Goal: Use online tool/utility: Utilize a website feature to perform a specific function

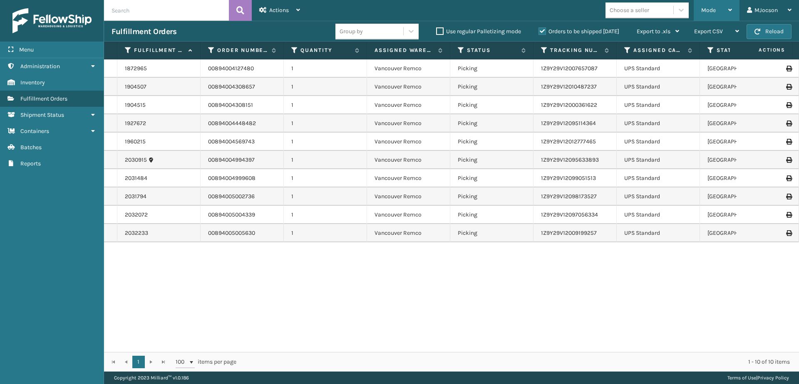
click at [714, 14] on div "Mode" at bounding box center [716, 10] width 31 height 21
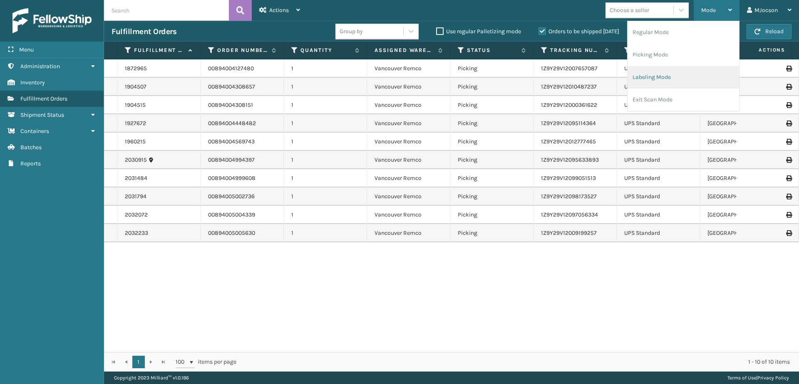
click at [692, 79] on li "Labeling Mode" at bounding box center [683, 77] width 112 height 22
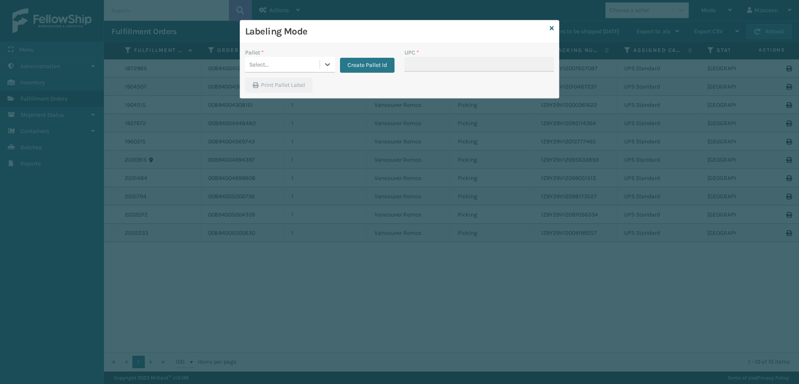
click at [10, 322] on div "Labeling Mode Pallet * 0 results available. Select is focused ,type to refine l…" at bounding box center [399, 192] width 799 height 384
type input "8"
click at [357, 65] on button "Create Pallet Id" at bounding box center [367, 65] width 55 height 15
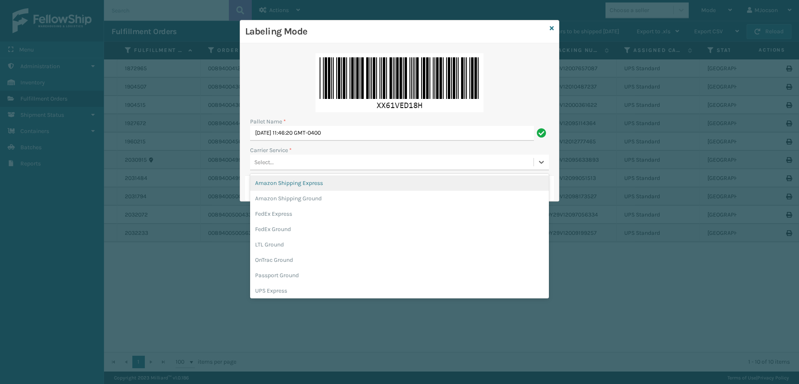
click at [264, 164] on div "Select..." at bounding box center [264, 162] width 20 height 9
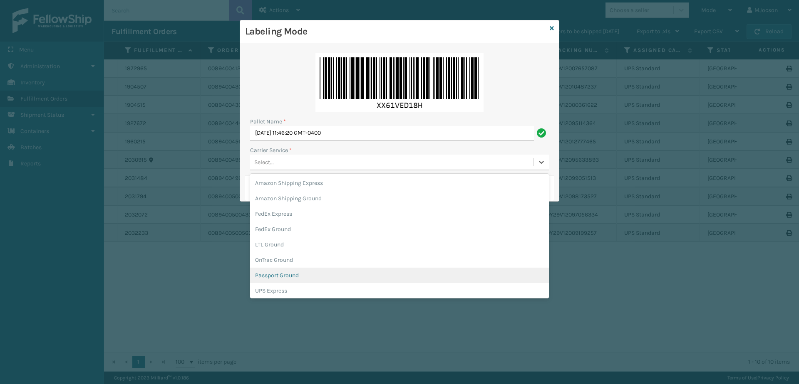
scroll to position [42, 0]
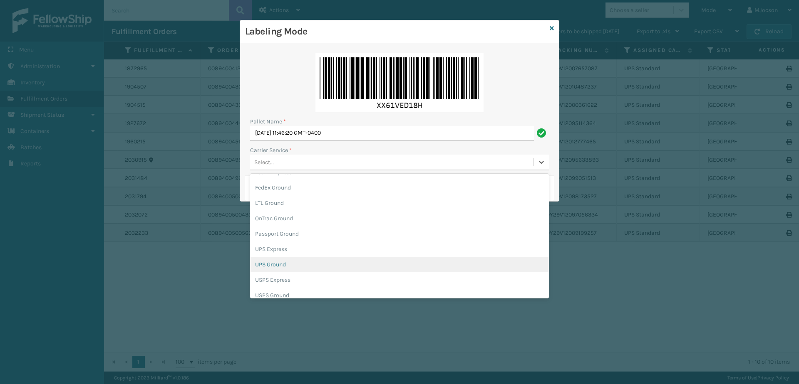
click at [280, 266] on div "UPS Ground" at bounding box center [399, 264] width 299 height 15
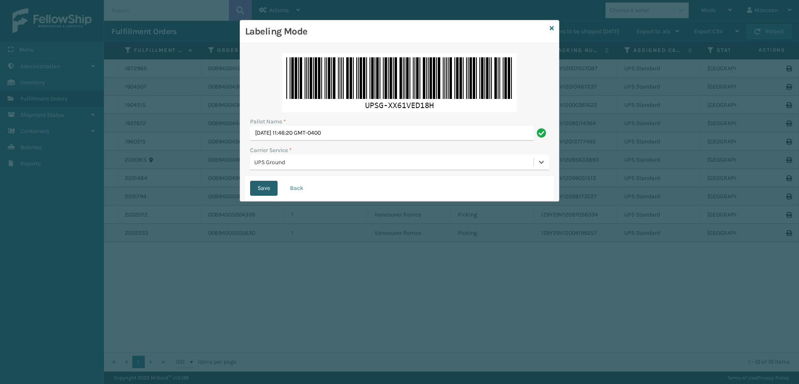
click at [260, 188] on button "Save" at bounding box center [263, 188] width 27 height 15
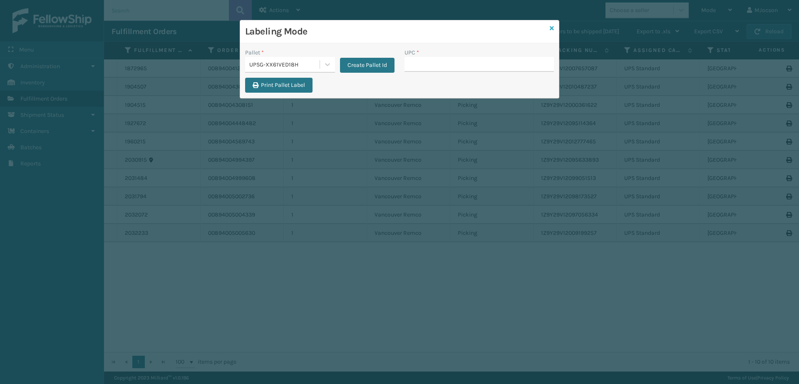
click at [553, 27] on icon at bounding box center [552, 28] width 4 height 6
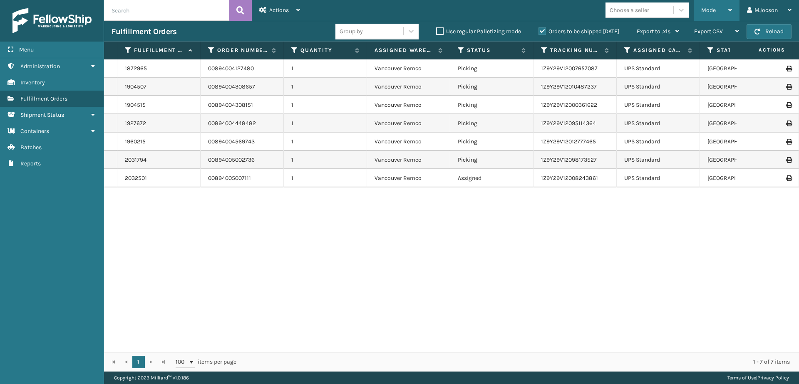
click at [721, 11] on div "Mode" at bounding box center [716, 10] width 31 height 21
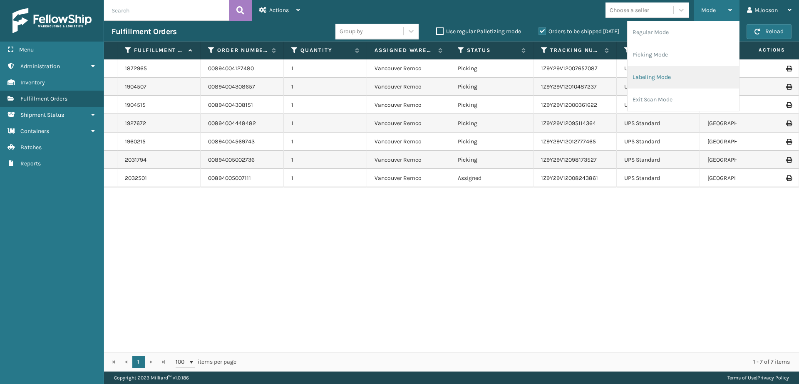
click at [659, 76] on li "Labeling Mode" at bounding box center [683, 77] width 112 height 22
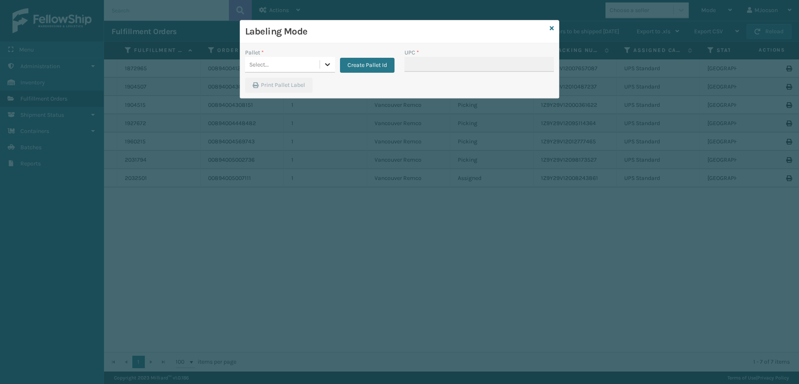
click at [326, 66] on icon at bounding box center [327, 64] width 8 height 8
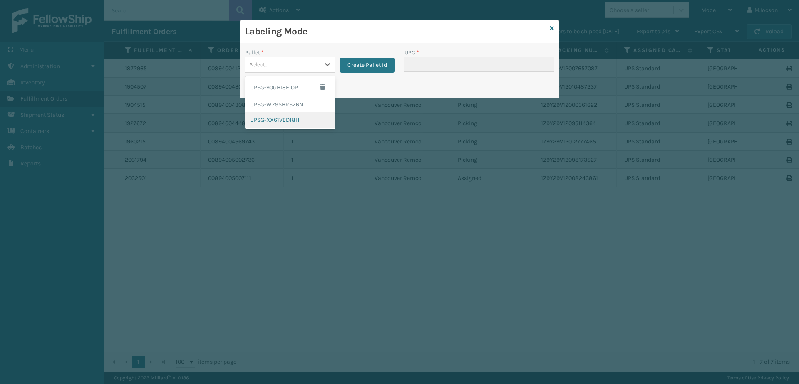
click at [294, 119] on div "UPSG-XX61VED18H" at bounding box center [290, 119] width 90 height 15
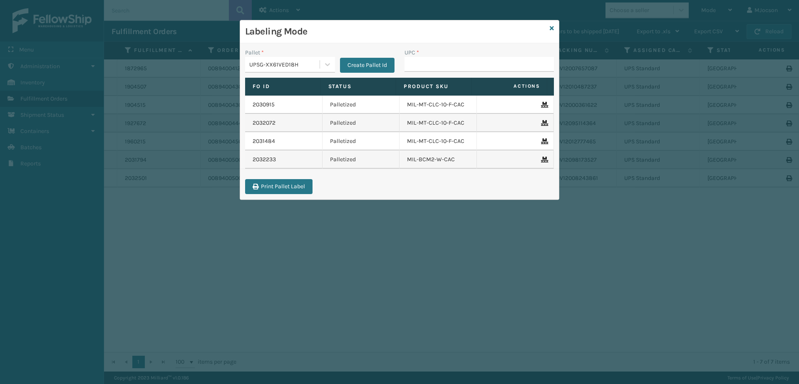
click at [549, 28] on div "Labeling Mode" at bounding box center [399, 31] width 319 height 23
click at [552, 28] on icon at bounding box center [552, 28] width 4 height 6
